Goal: Task Accomplishment & Management: Manage account settings

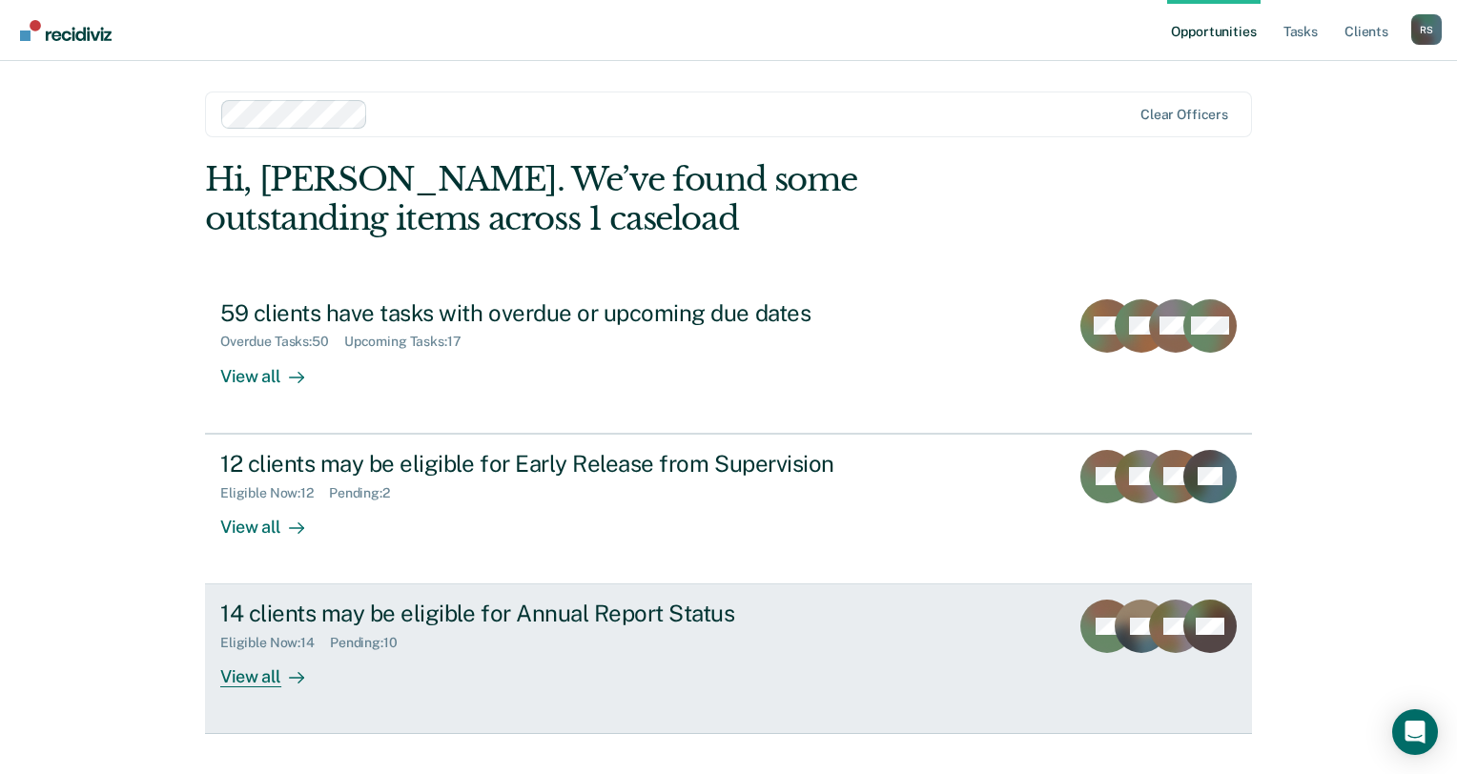
click at [475, 630] on div "Eligible Now : 14 Pending : 10" at bounding box center [554, 640] width 669 height 24
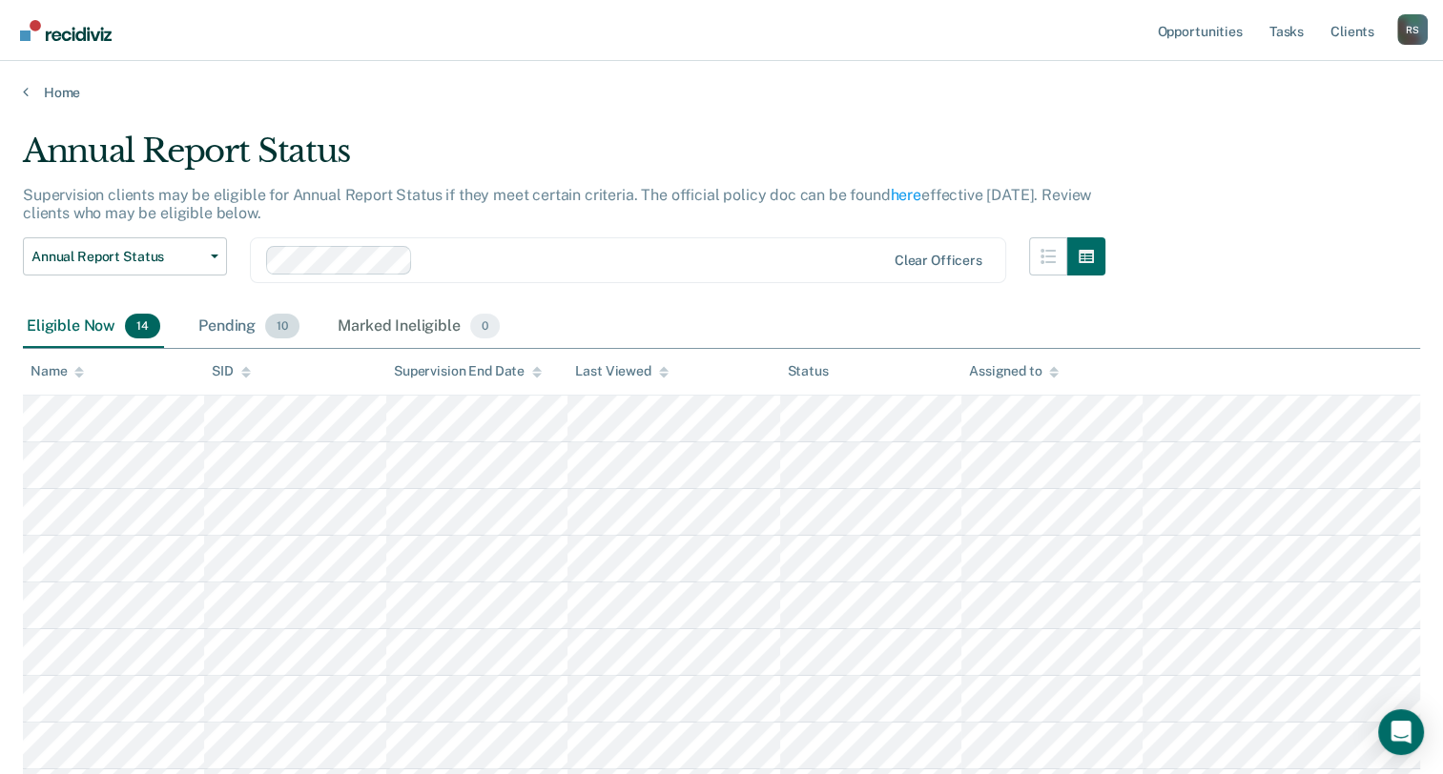
click at [237, 312] on div "Pending 10" at bounding box center [249, 327] width 109 height 42
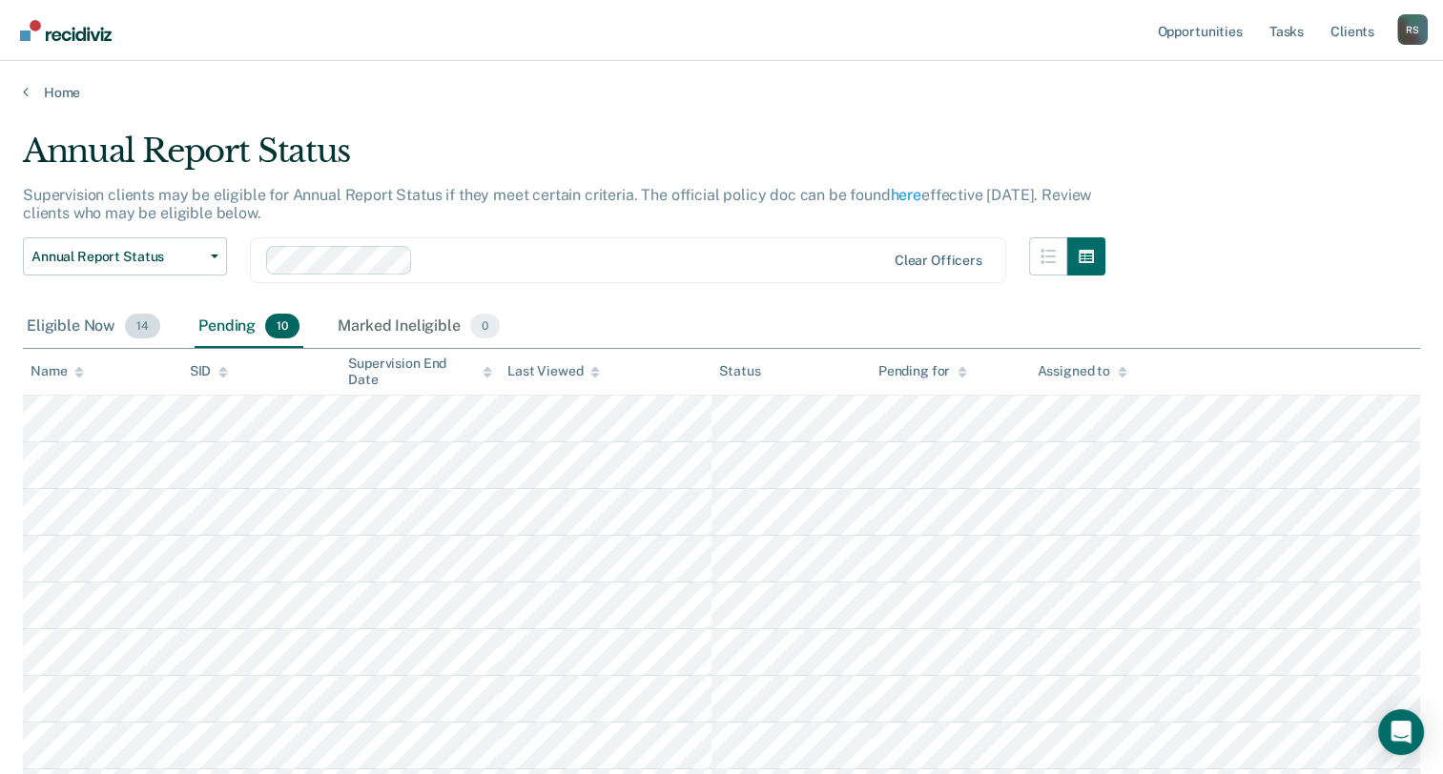
click at [93, 330] on div "Eligible Now 14" at bounding box center [93, 327] width 141 height 42
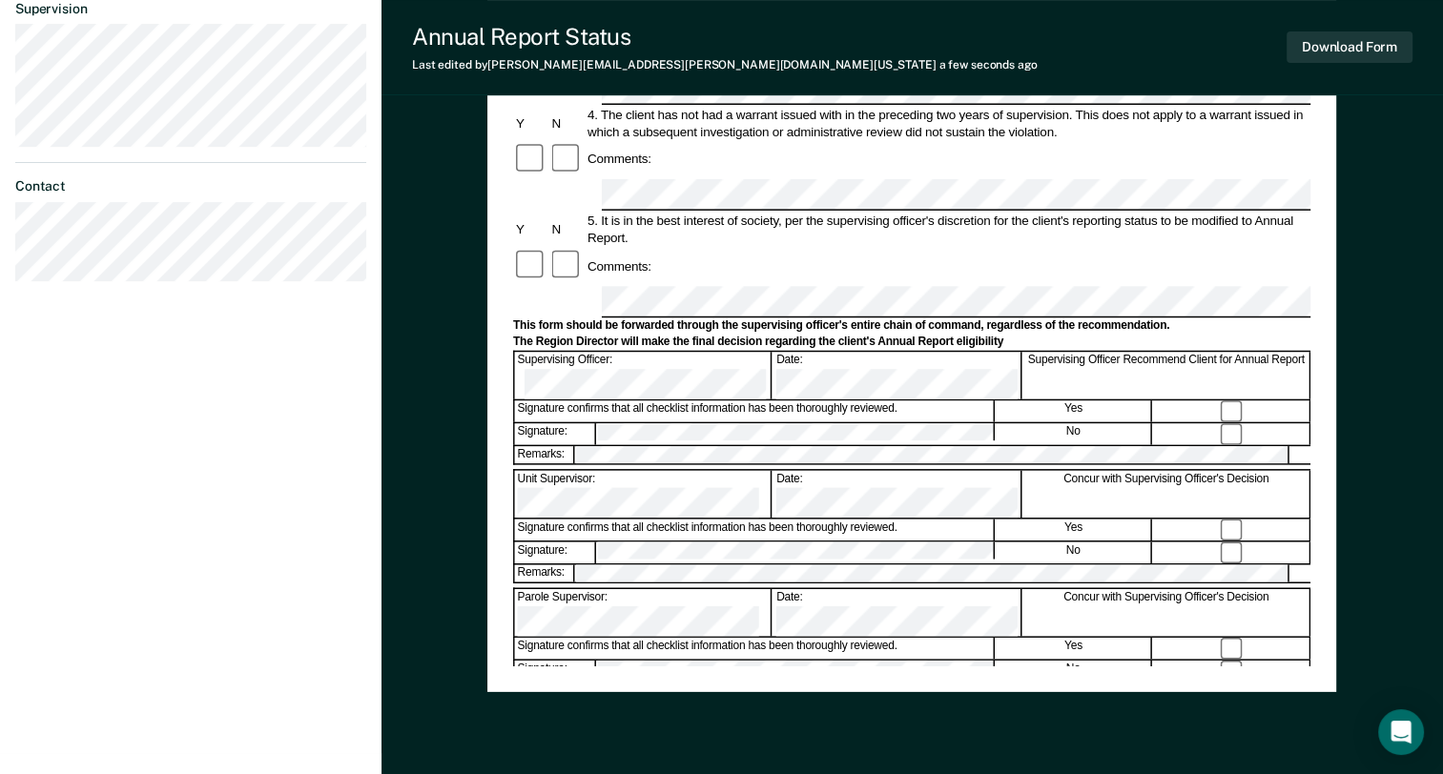
scroll to position [95, 0]
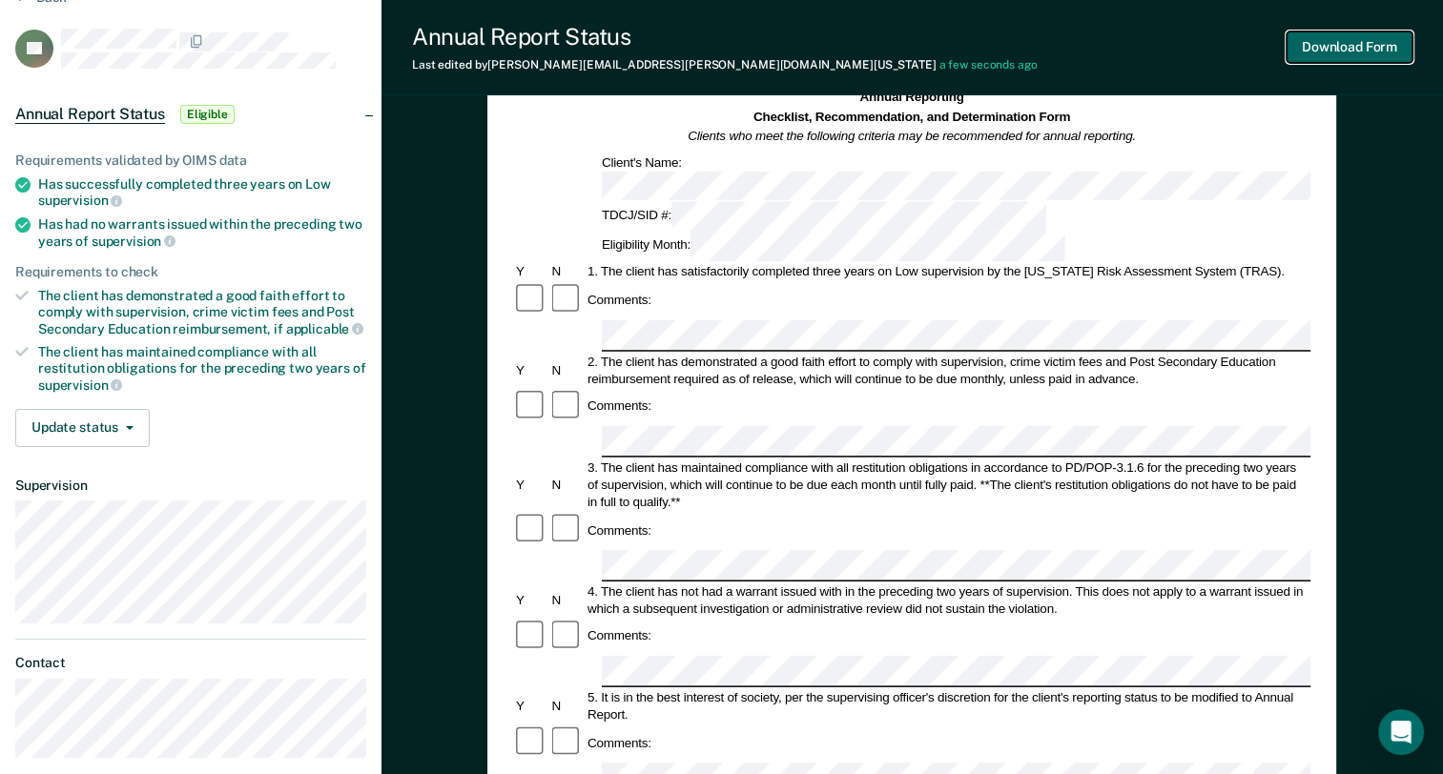
click at [1336, 42] on button "Download Form" at bounding box center [1349, 46] width 126 height 31
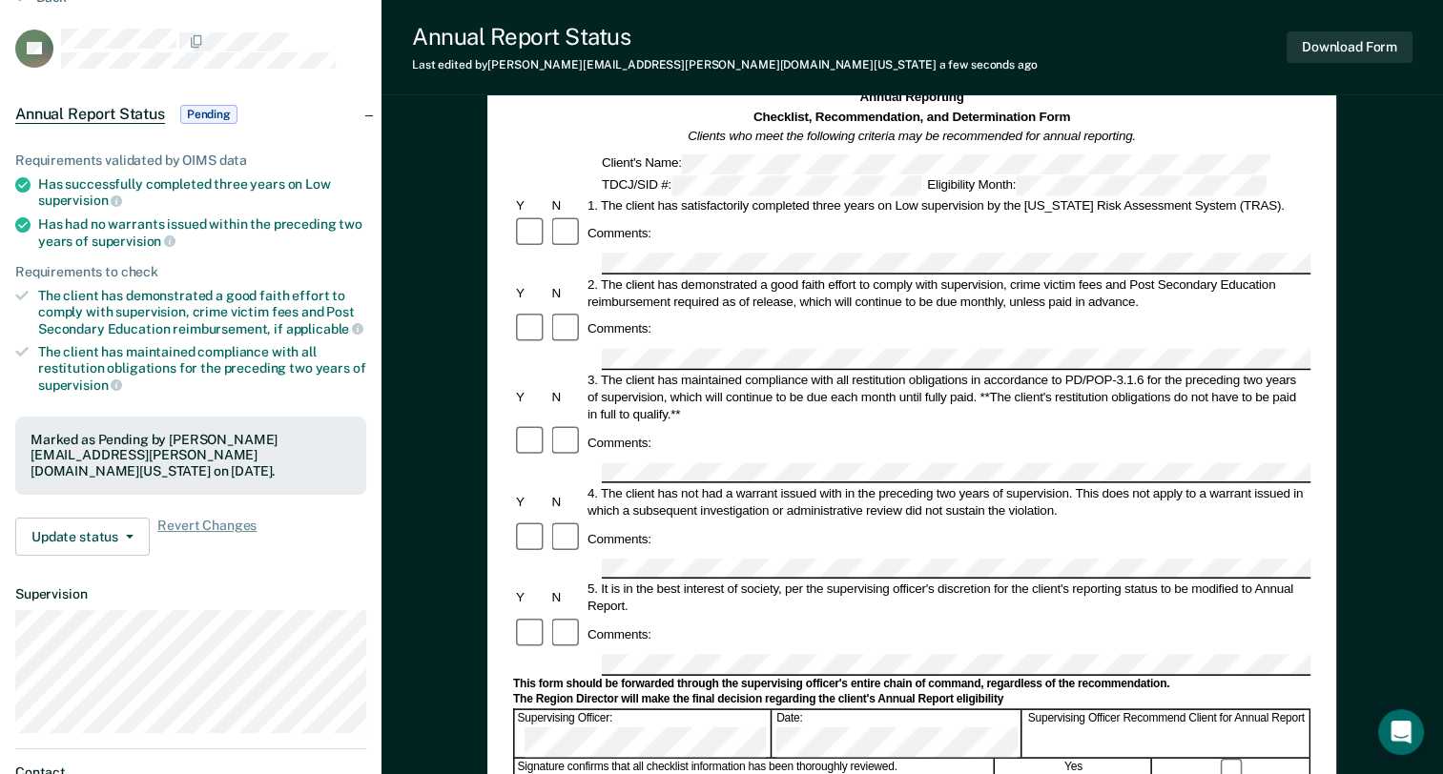
click at [853, 25] on div "Annual Report Status Last edited by [PERSON_NAME][EMAIL_ADDRESS][PERSON_NAME][D…" at bounding box center [911, 47] width 1061 height 95
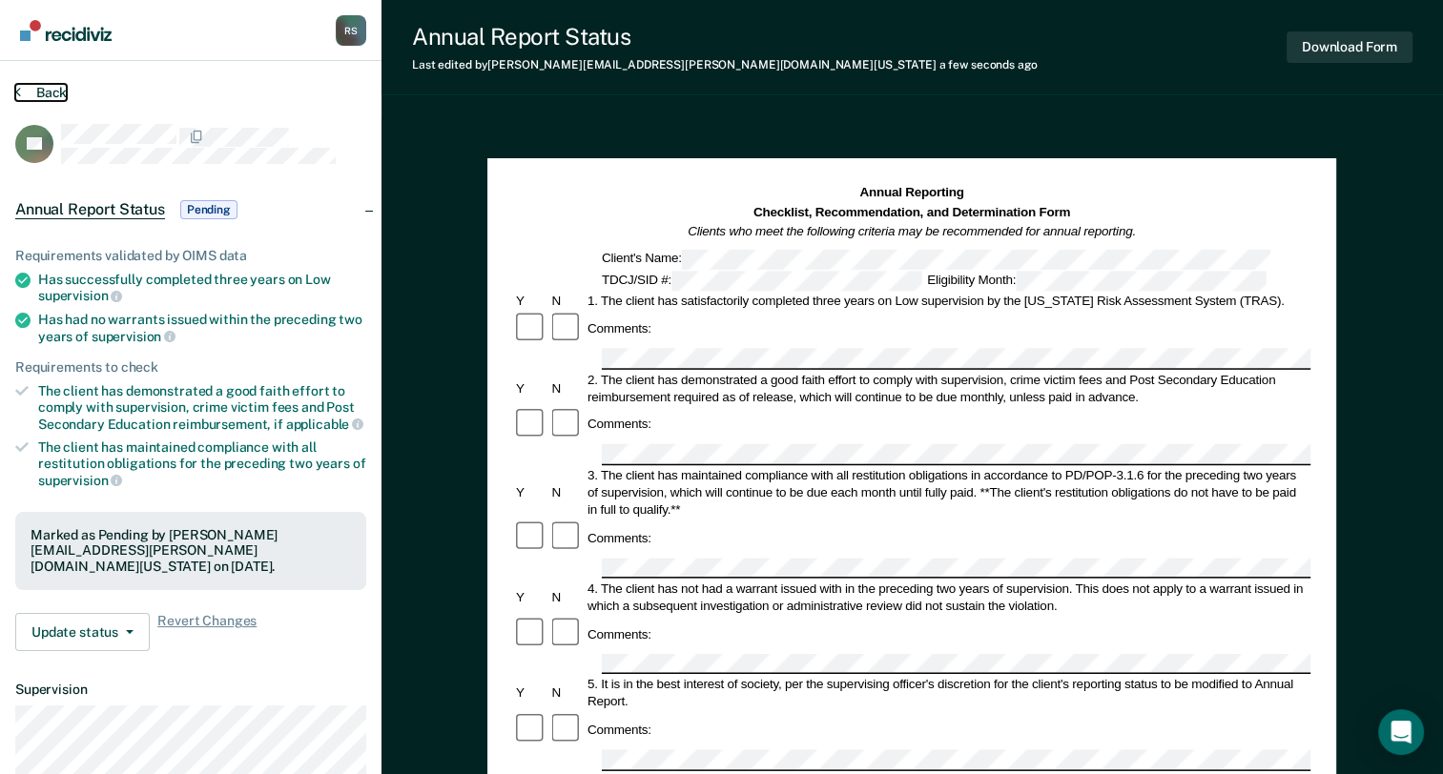
click at [46, 93] on button "Back" at bounding box center [40, 92] width 51 height 17
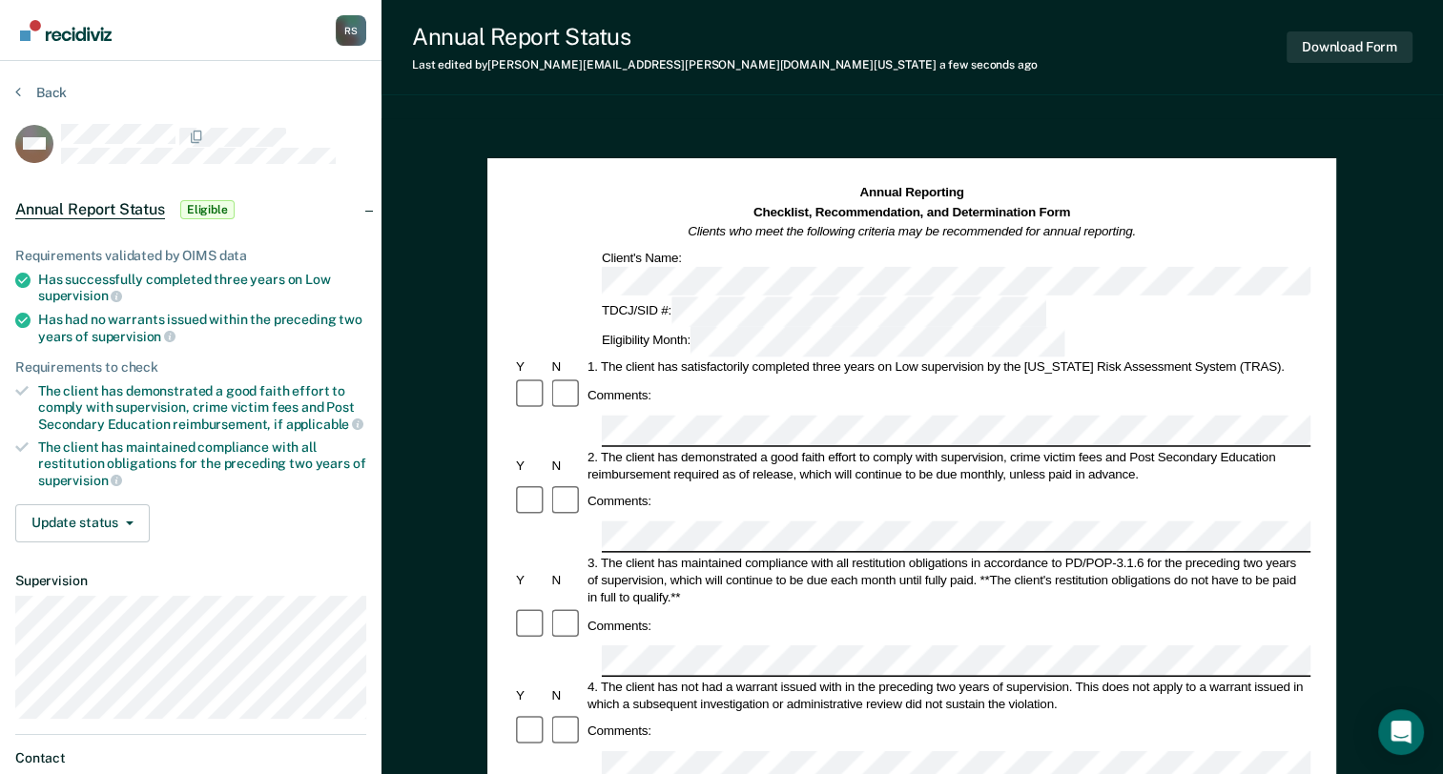
drag, startPoint x: 1331, startPoint y: 145, endPoint x: 1347, endPoint y: 78, distance: 68.5
click at [1333, 145] on div "Annual Reporting Checklist, Recommendation, and Determination Form Clients who …" at bounding box center [911, 765] width 1061 height 1295
click at [1342, 55] on button "Download Form" at bounding box center [1349, 46] width 126 height 31
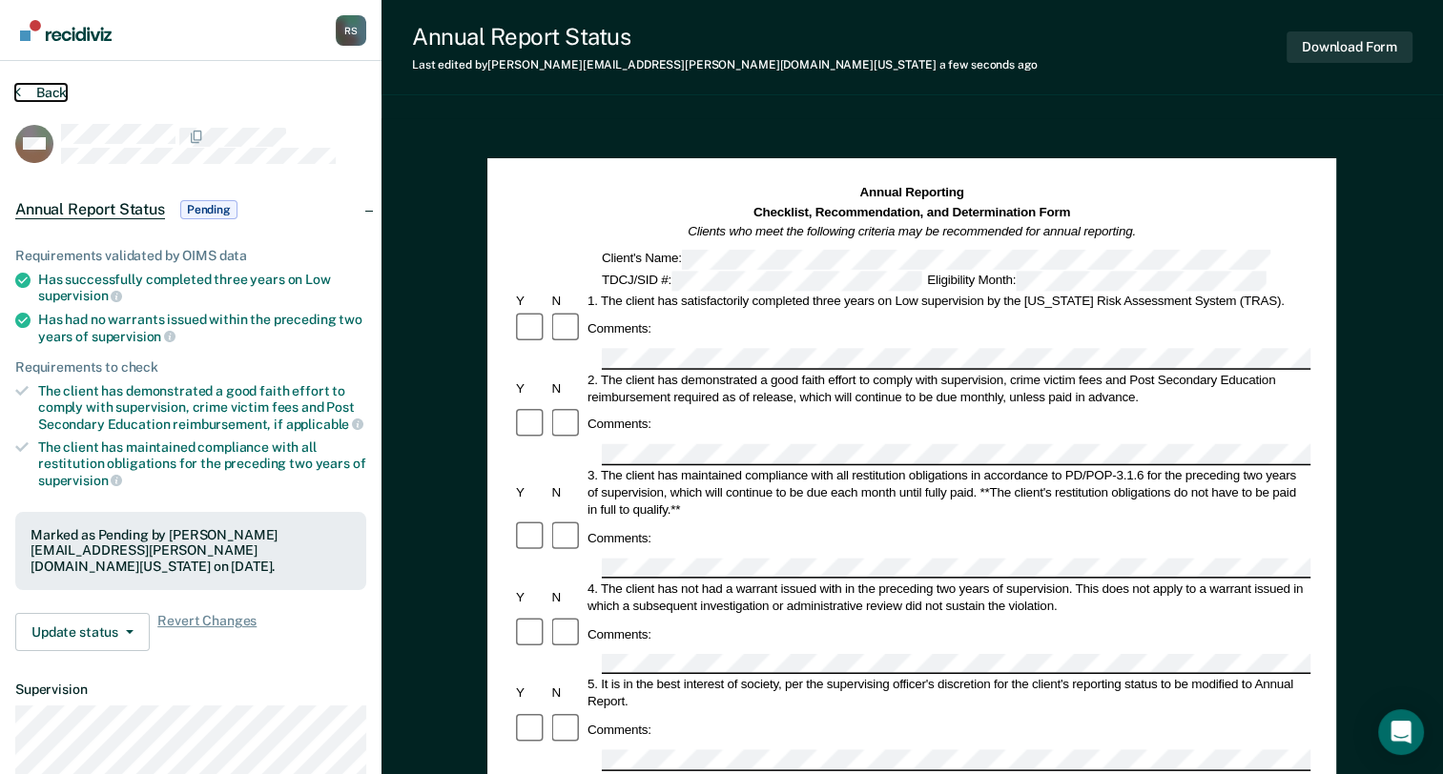
click at [56, 92] on button "Back" at bounding box center [40, 92] width 51 height 17
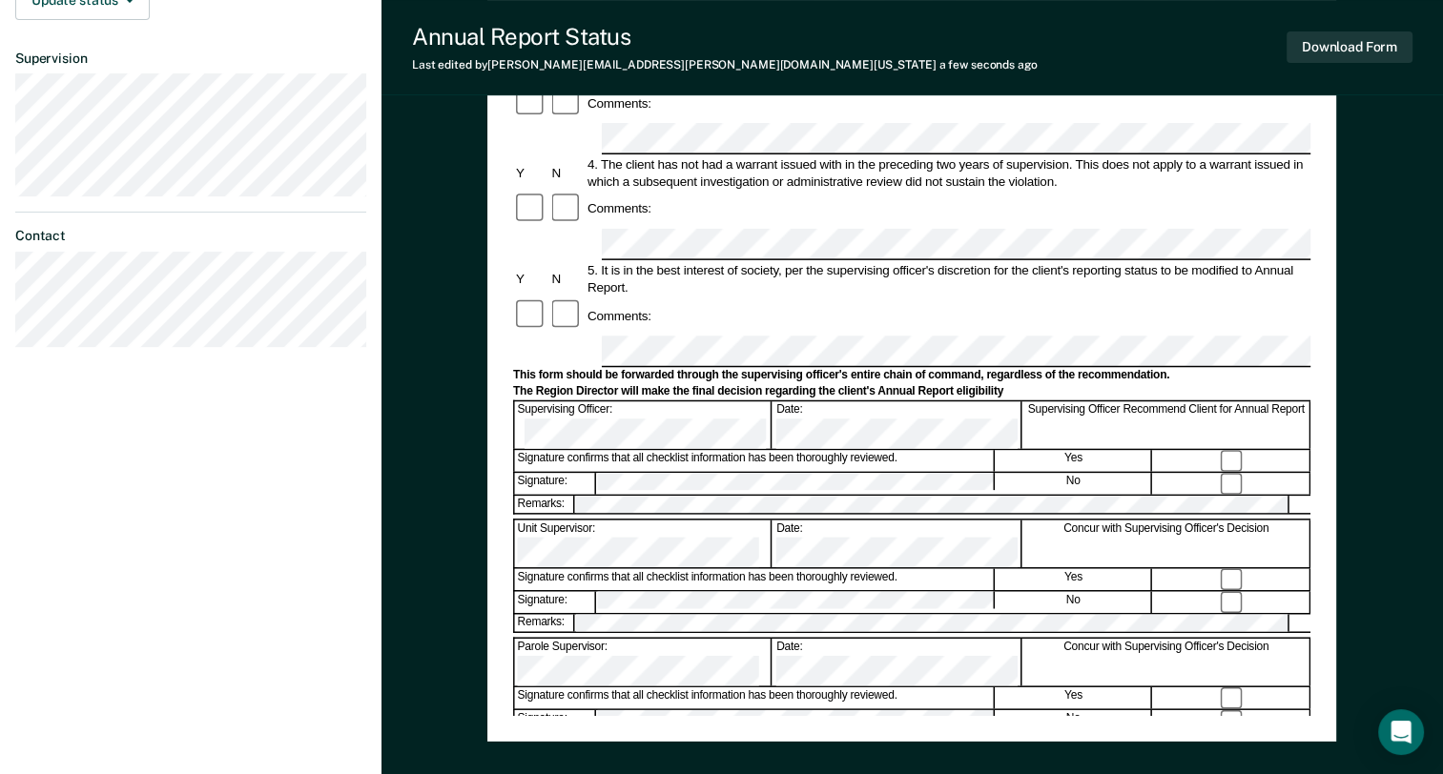
scroll to position [572, 0]
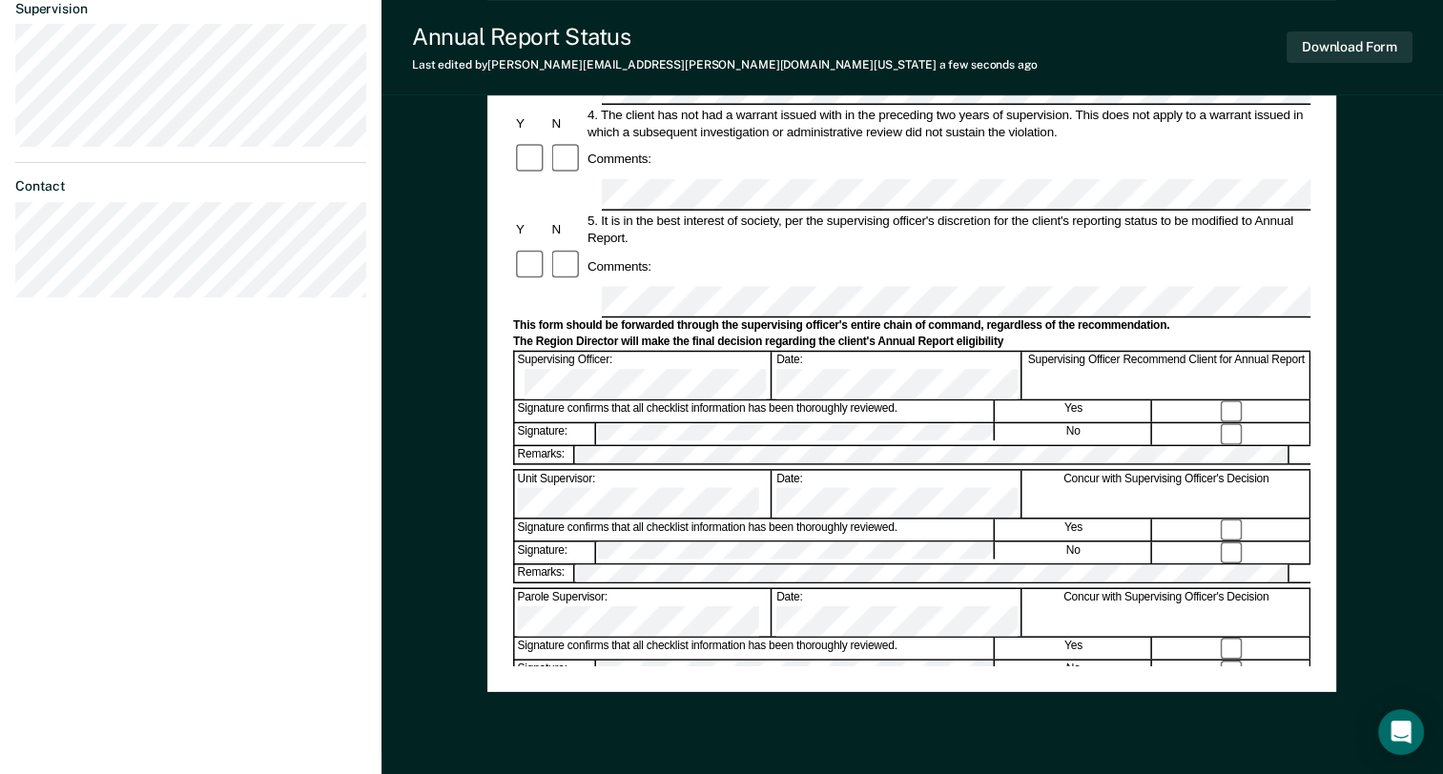
click at [1381, 256] on div "Annual Reporting Checklist, Recommendation, and Determination Form Clients who …" at bounding box center [911, 193] width 1061 height 1295
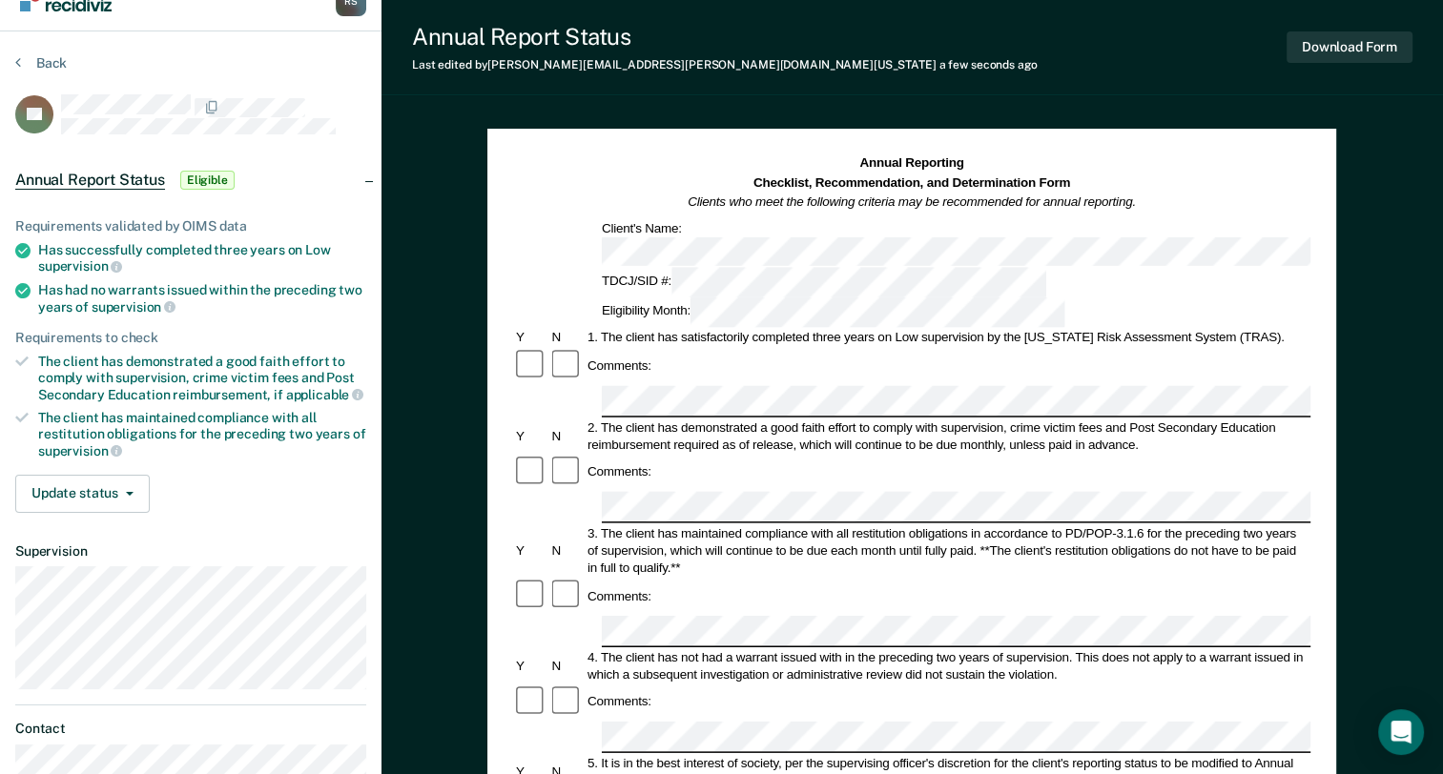
scroll to position [0, 0]
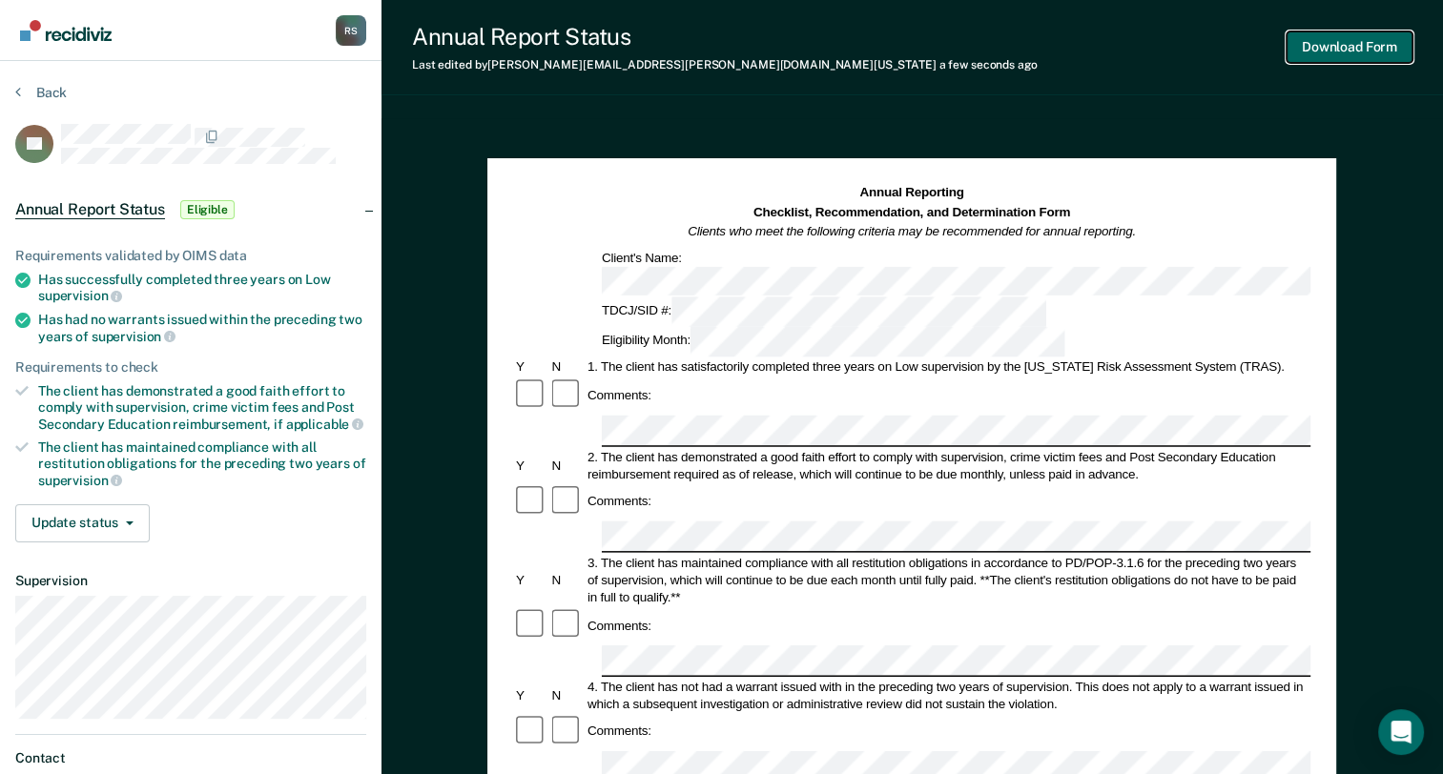
click at [1350, 47] on button "Download Form" at bounding box center [1349, 46] width 126 height 31
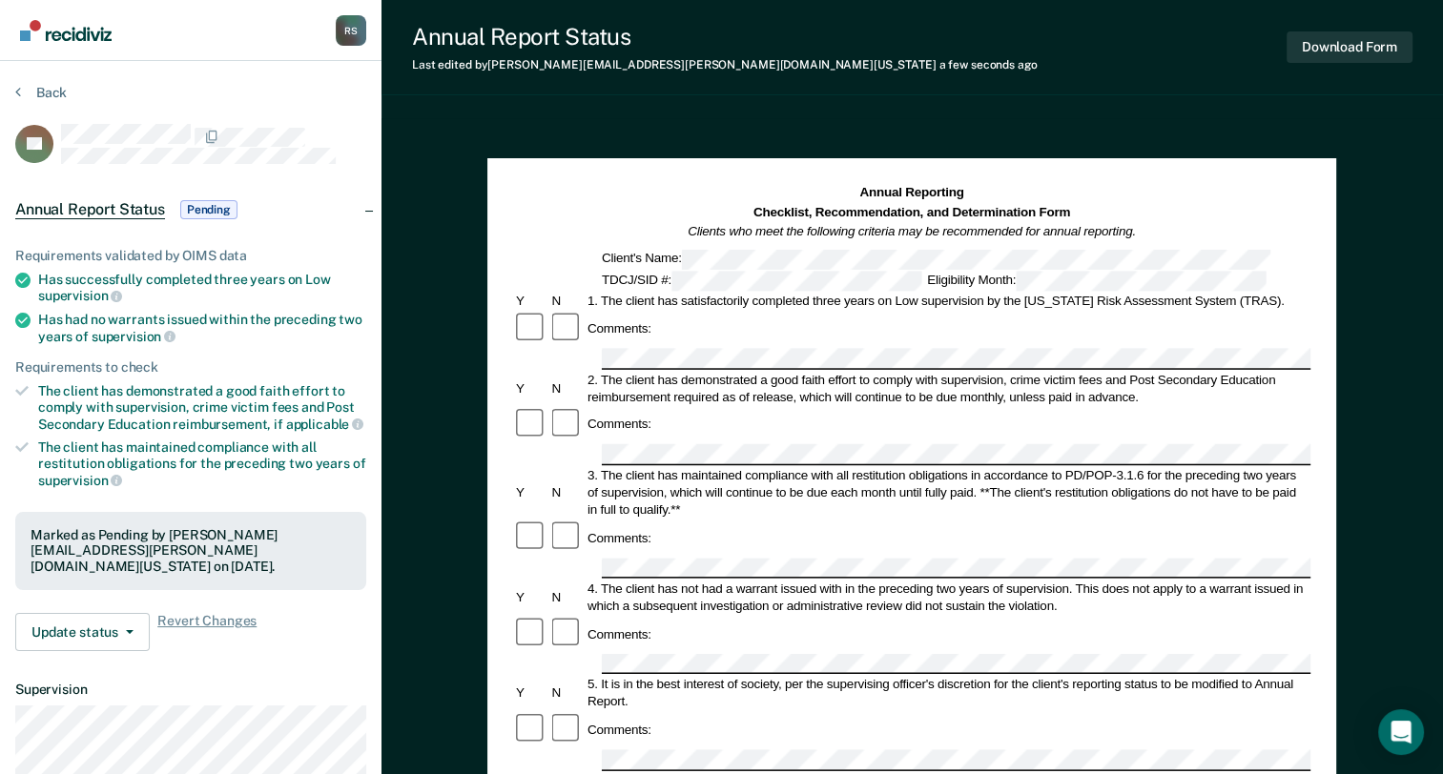
click at [504, 118] on div "Annual Reporting Checklist, Recommendation, and Determination Form Clients who …" at bounding box center [911, 765] width 1061 height 1295
click at [47, 98] on button "Back" at bounding box center [40, 92] width 51 height 17
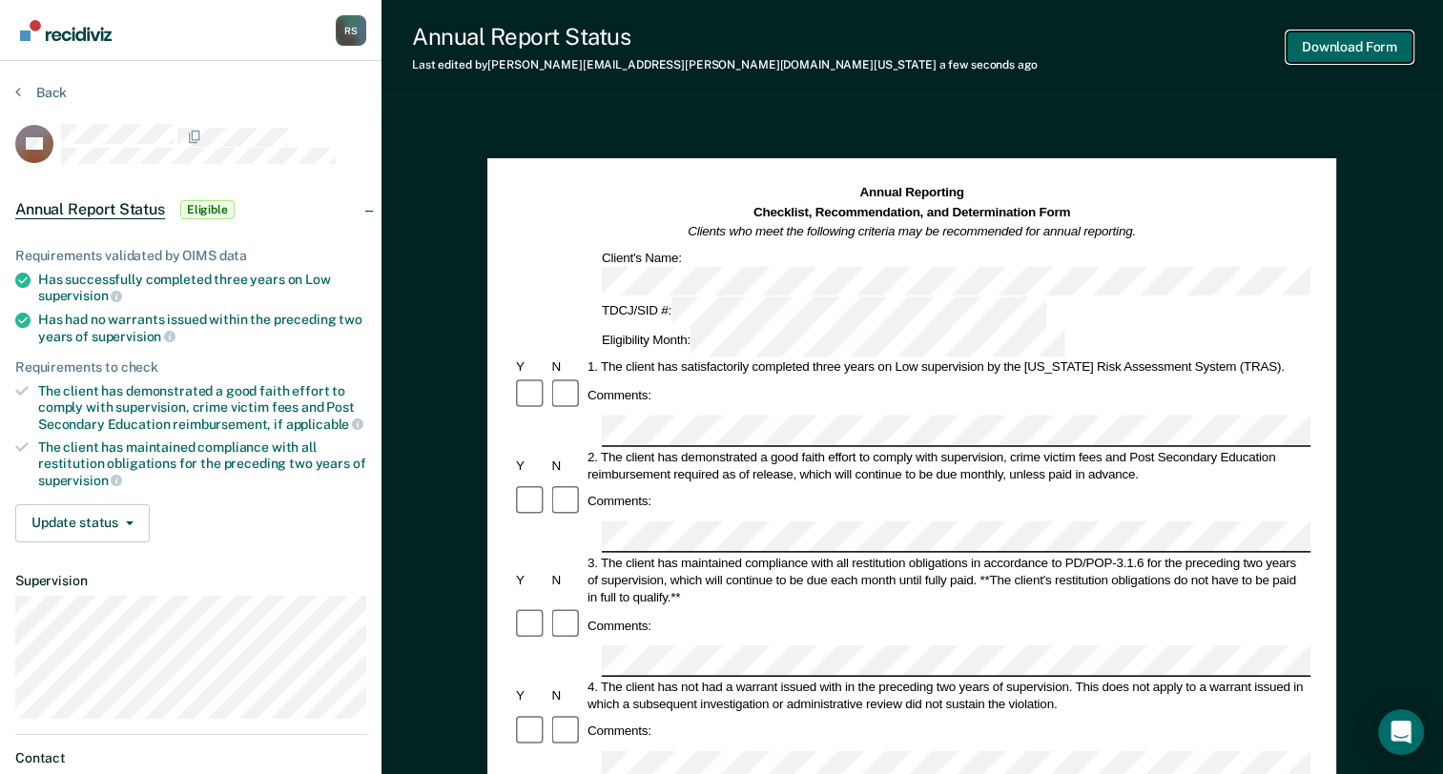
click at [1372, 46] on button "Download Form" at bounding box center [1349, 46] width 126 height 31
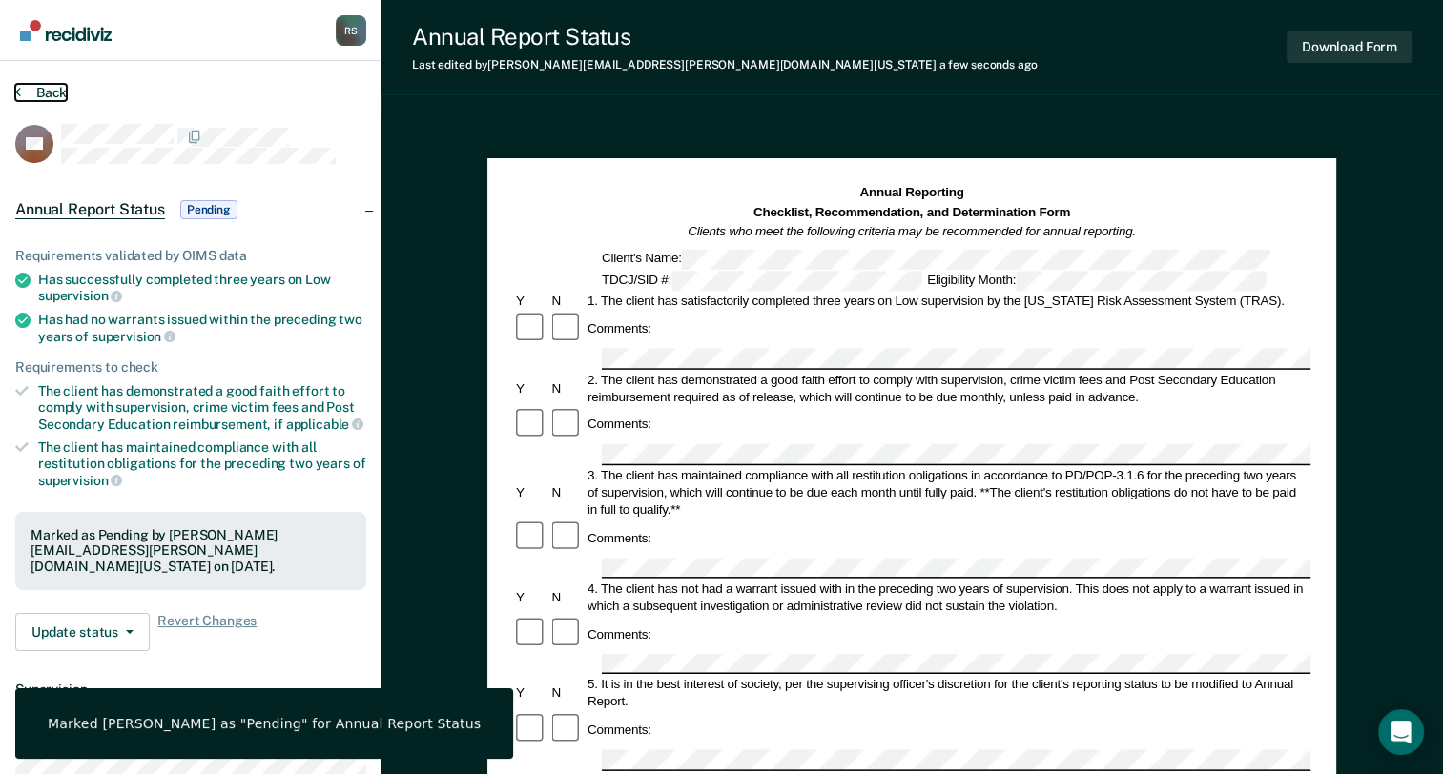
click at [56, 92] on button "Back" at bounding box center [40, 92] width 51 height 17
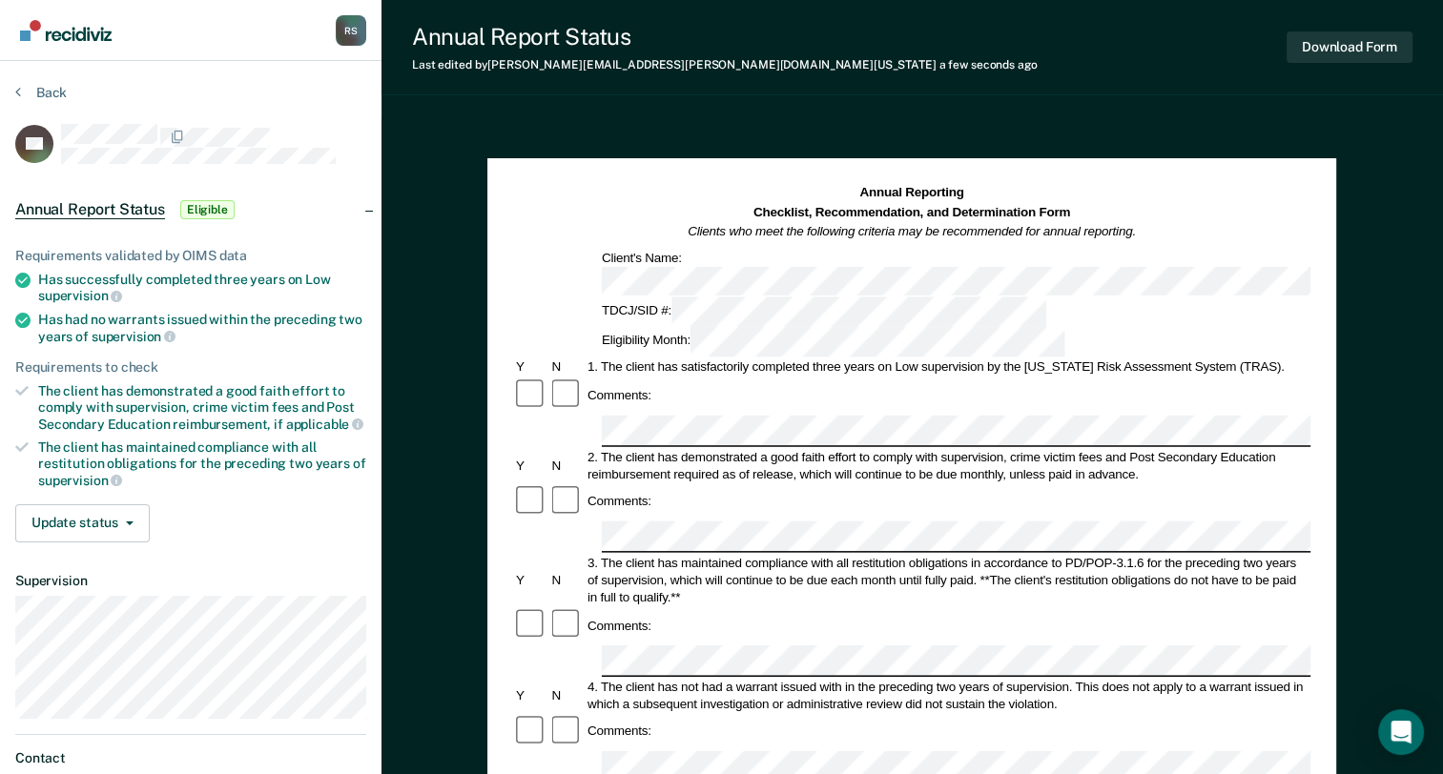
click at [710, 607] on div "Comments:" at bounding box center [911, 625] width 797 height 36
click at [1347, 38] on button "Download Form" at bounding box center [1349, 46] width 126 height 31
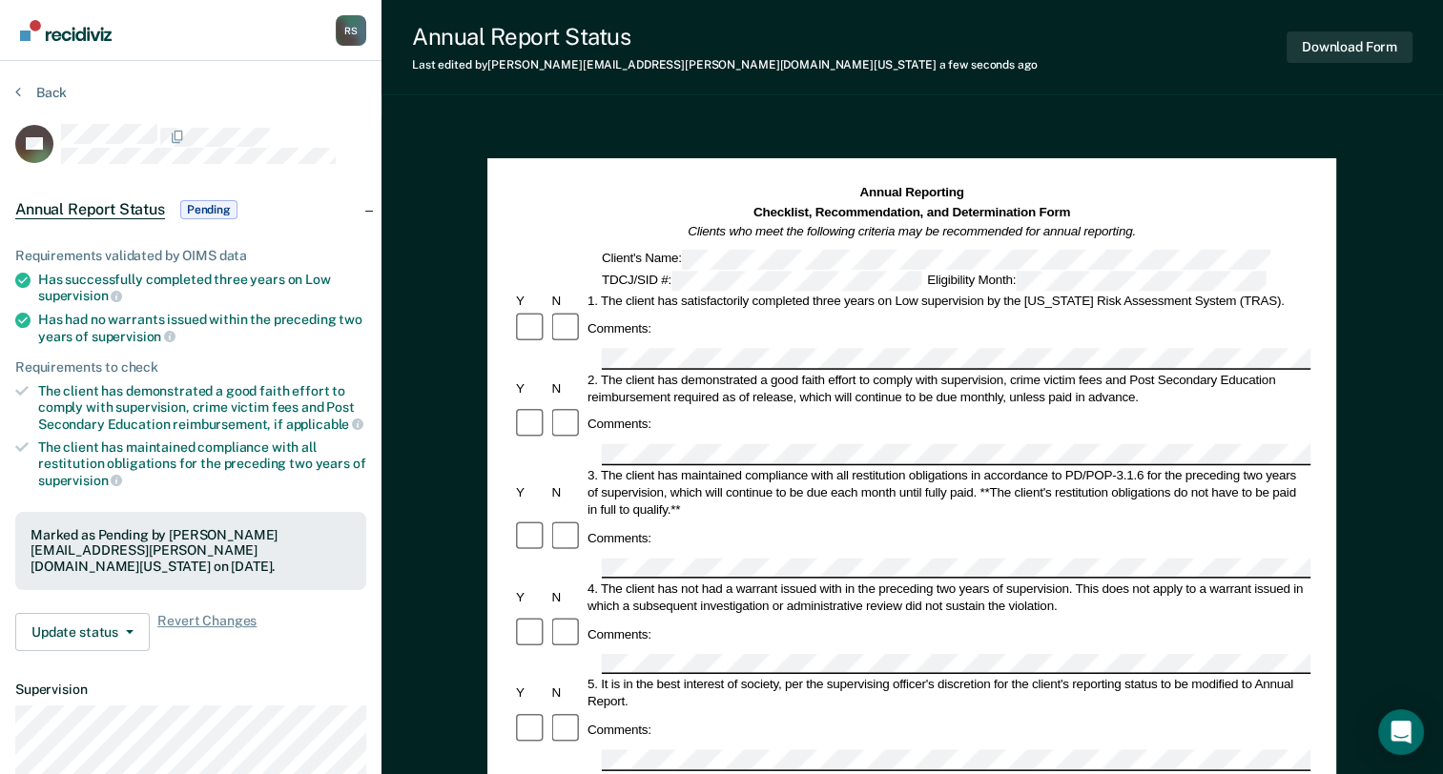
click at [1403, 225] on div "Annual Reporting Checklist, Recommendation, and Determination Form Clients who …" at bounding box center [911, 765] width 1061 height 1295
click at [56, 88] on button "Back" at bounding box center [40, 92] width 51 height 17
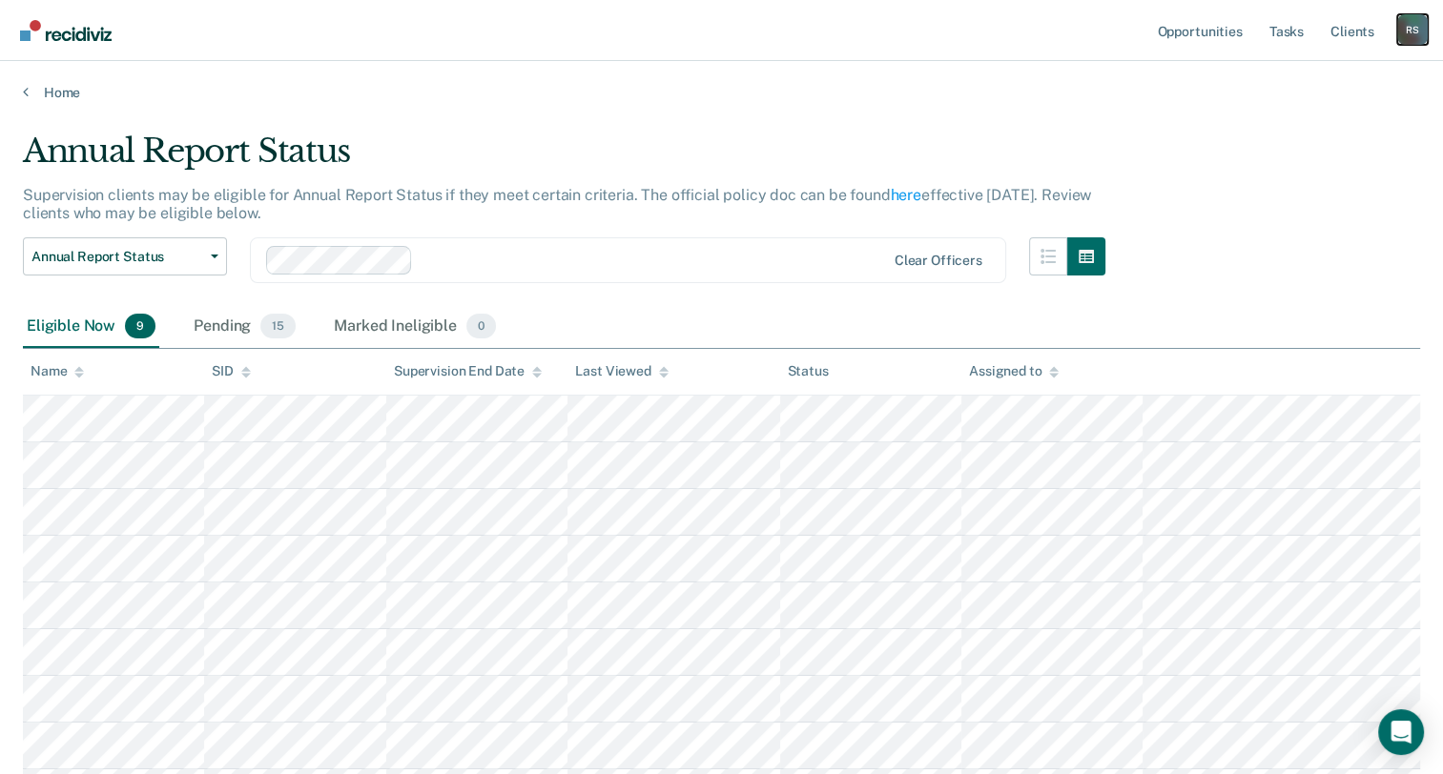
click at [1408, 26] on div "R S" at bounding box center [1412, 29] width 31 height 31
click at [1308, 126] on link "Log Out" at bounding box center [1336, 125] width 154 height 16
